Goal: Task Accomplishment & Management: Manage account settings

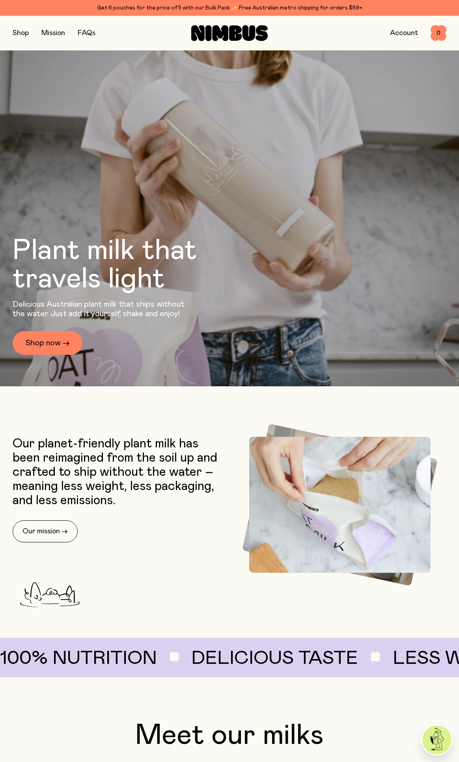
click at [396, 35] on link "Account" at bounding box center [404, 33] width 28 height 7
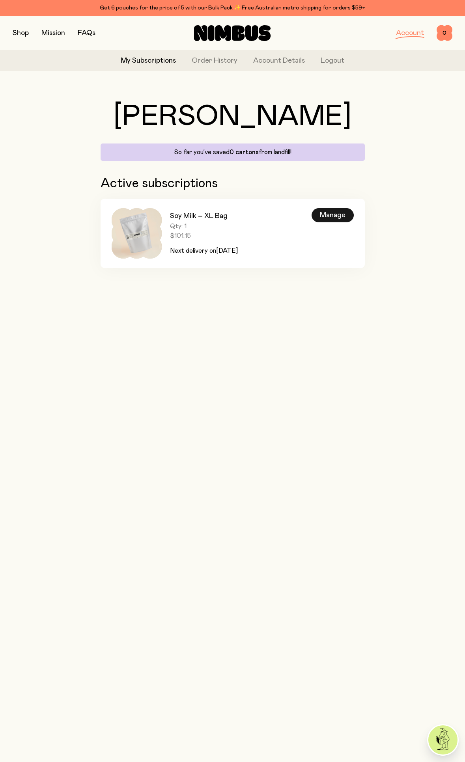
click at [338, 215] on div "Manage" at bounding box center [332, 215] width 42 height 14
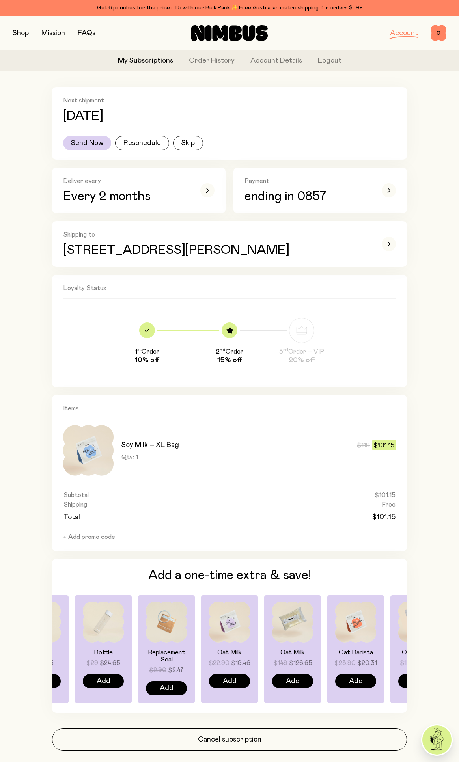
scroll to position [100, 0]
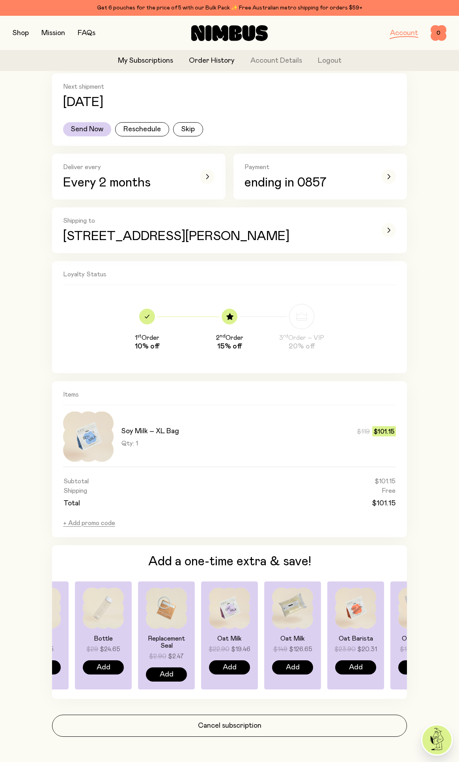
click at [219, 57] on link "Order History" at bounding box center [212, 61] width 46 height 11
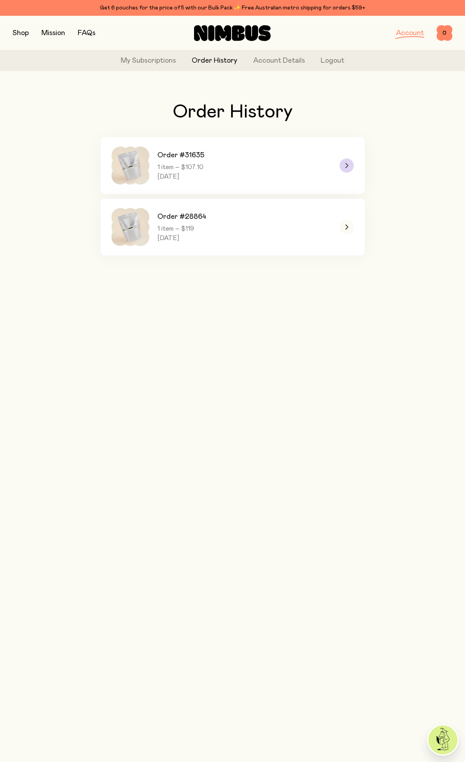
click at [347, 166] on icon at bounding box center [346, 165] width 3 height 5
